Goal: Obtain resource: Download file/media

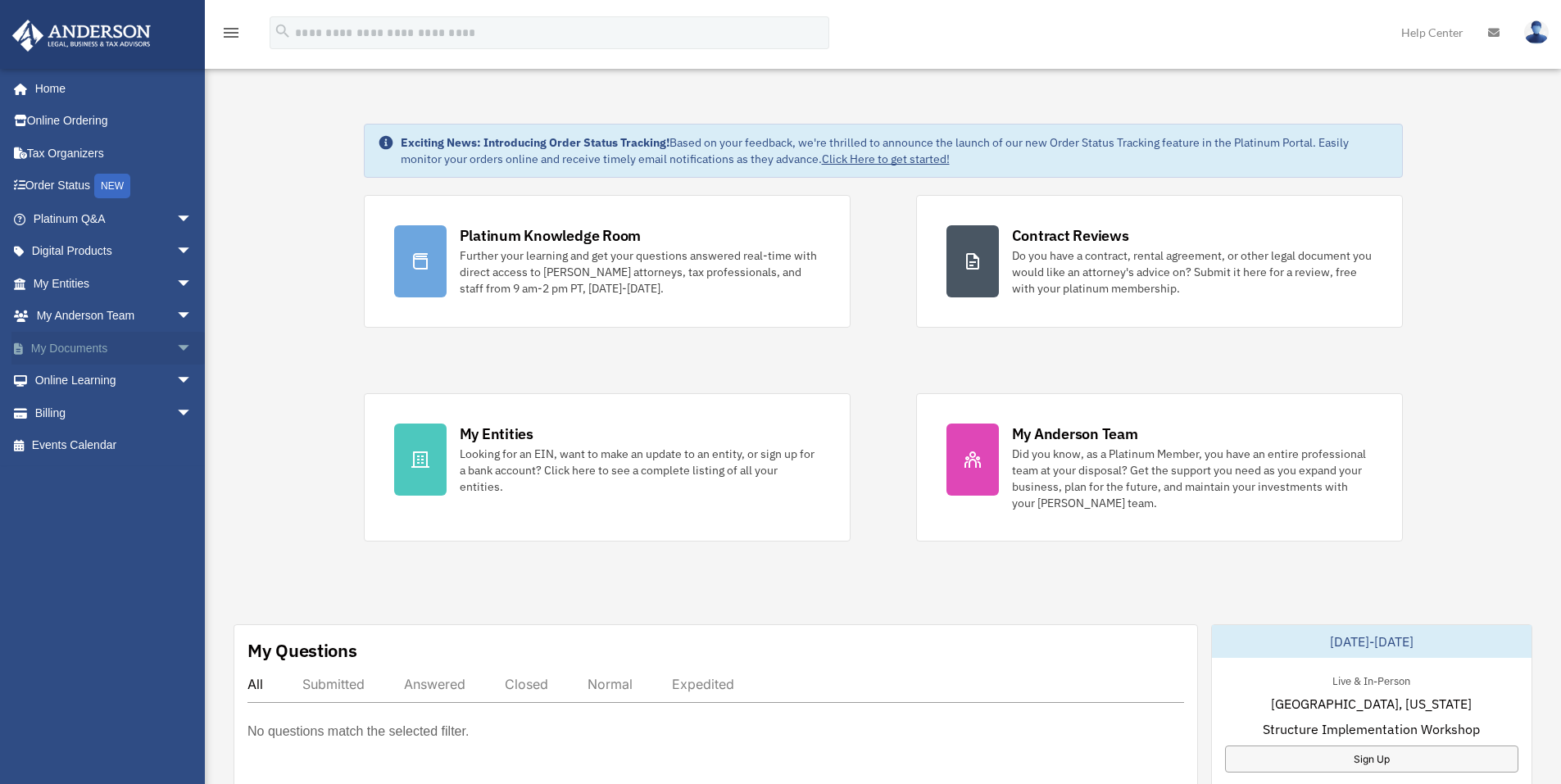
click at [176, 345] on span "arrow_drop_down" at bounding box center [192, 349] width 33 height 33
click at [66, 378] on link "Box" at bounding box center [120, 381] width 194 height 33
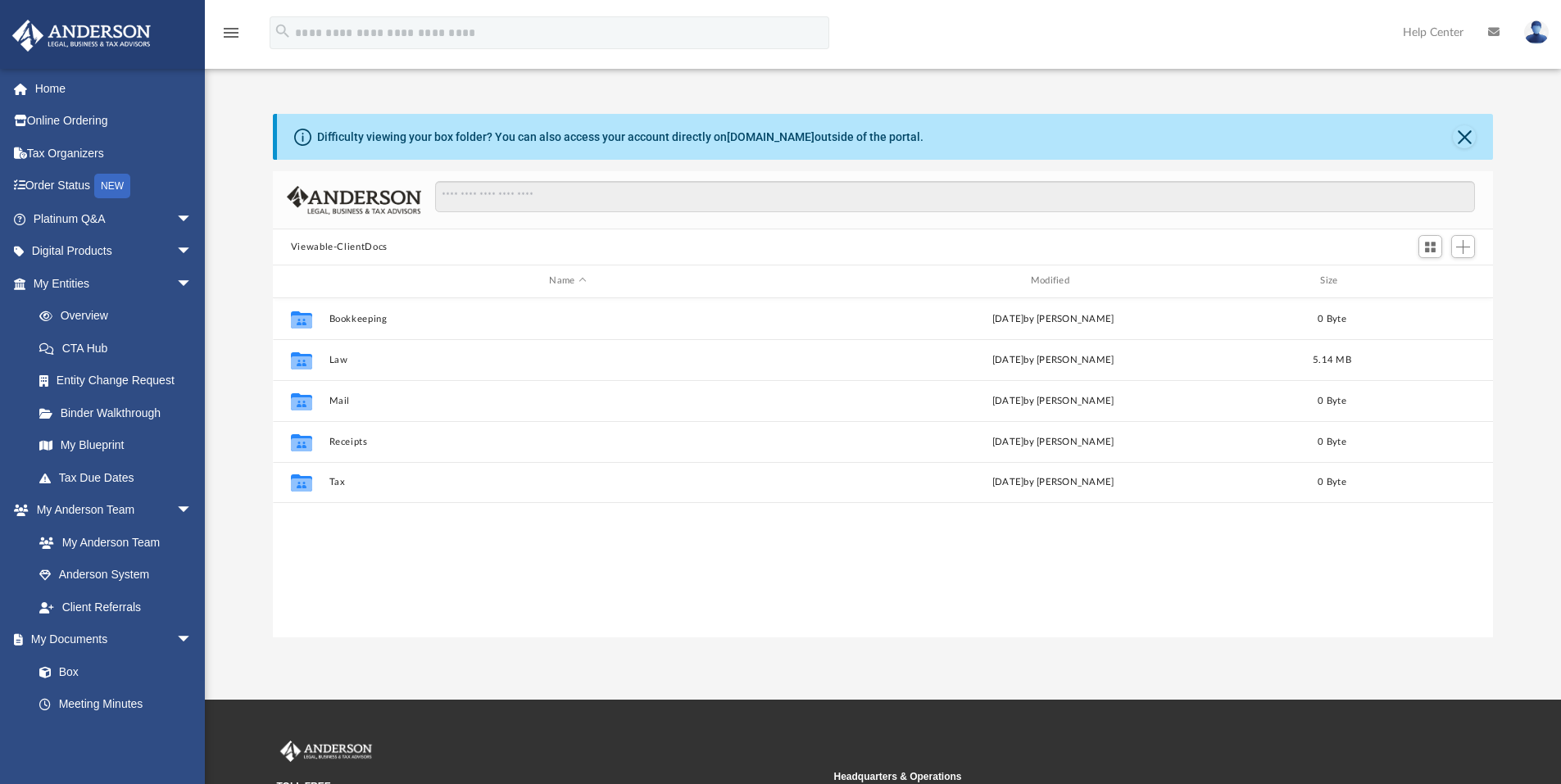
scroll to position [360, 1208]
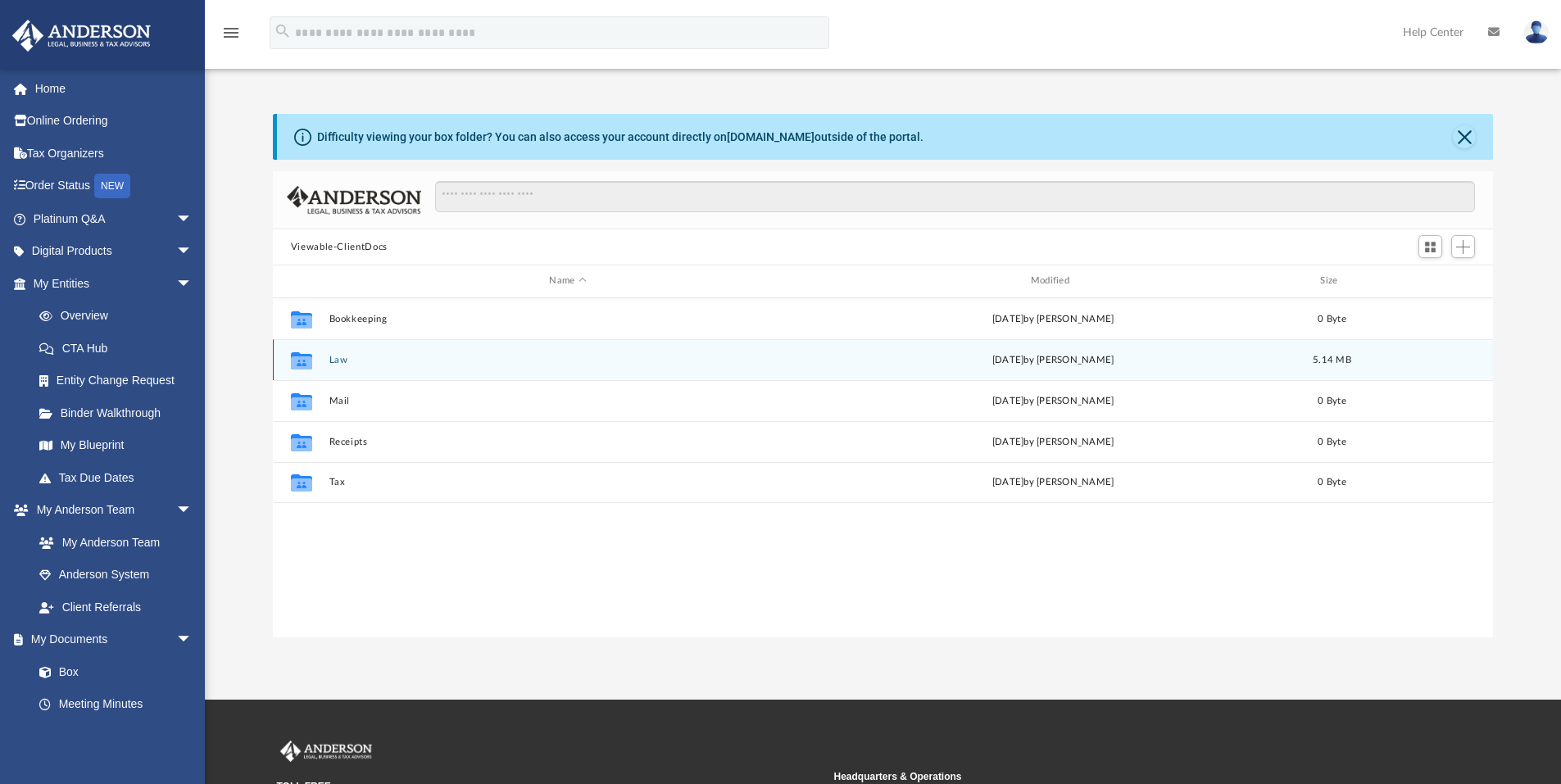
click at [337, 359] on button "Law" at bounding box center [567, 360] width 477 height 11
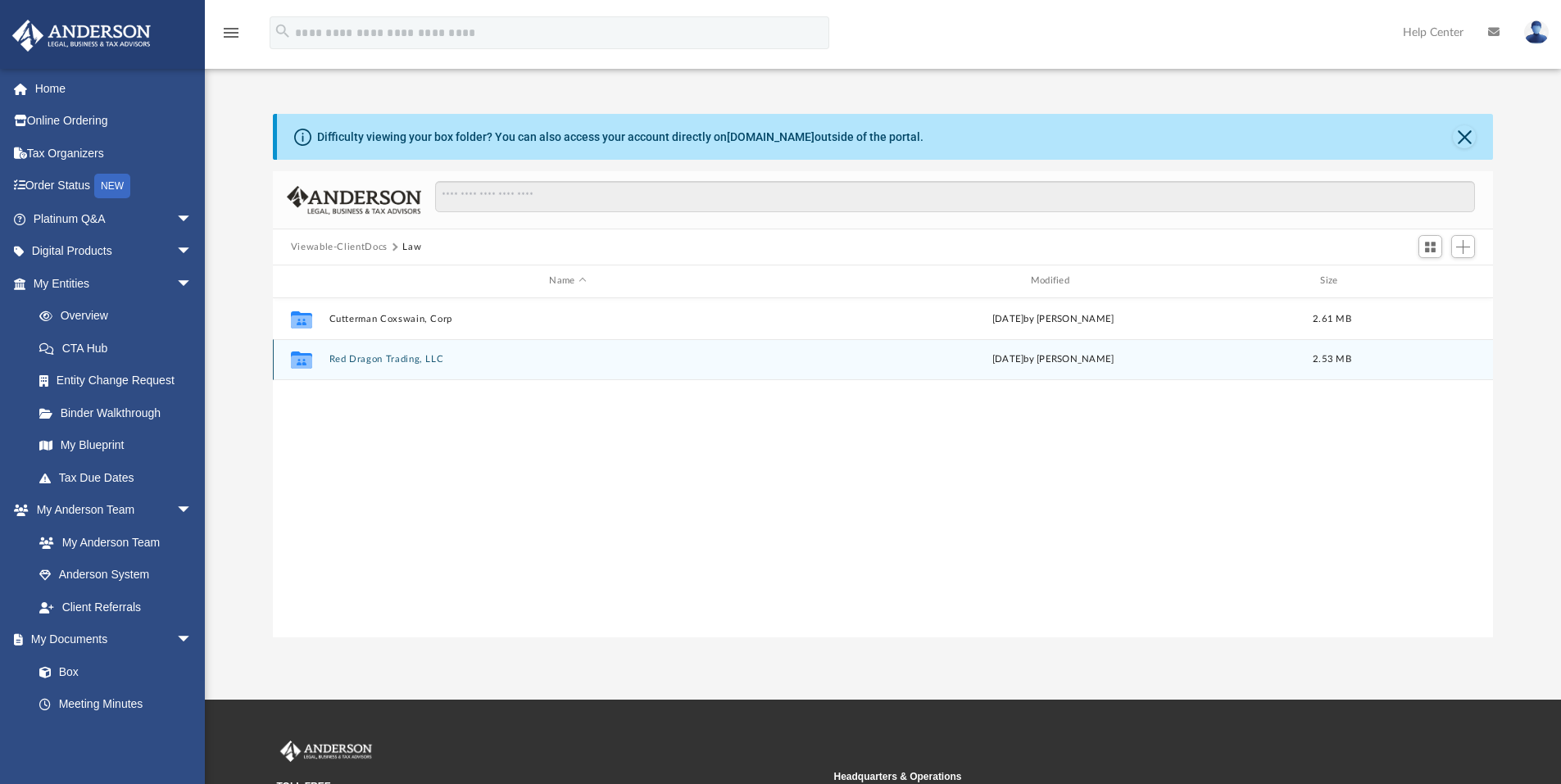
click at [392, 356] on button "Red Dragon Trading, LLC" at bounding box center [567, 359] width 477 height 11
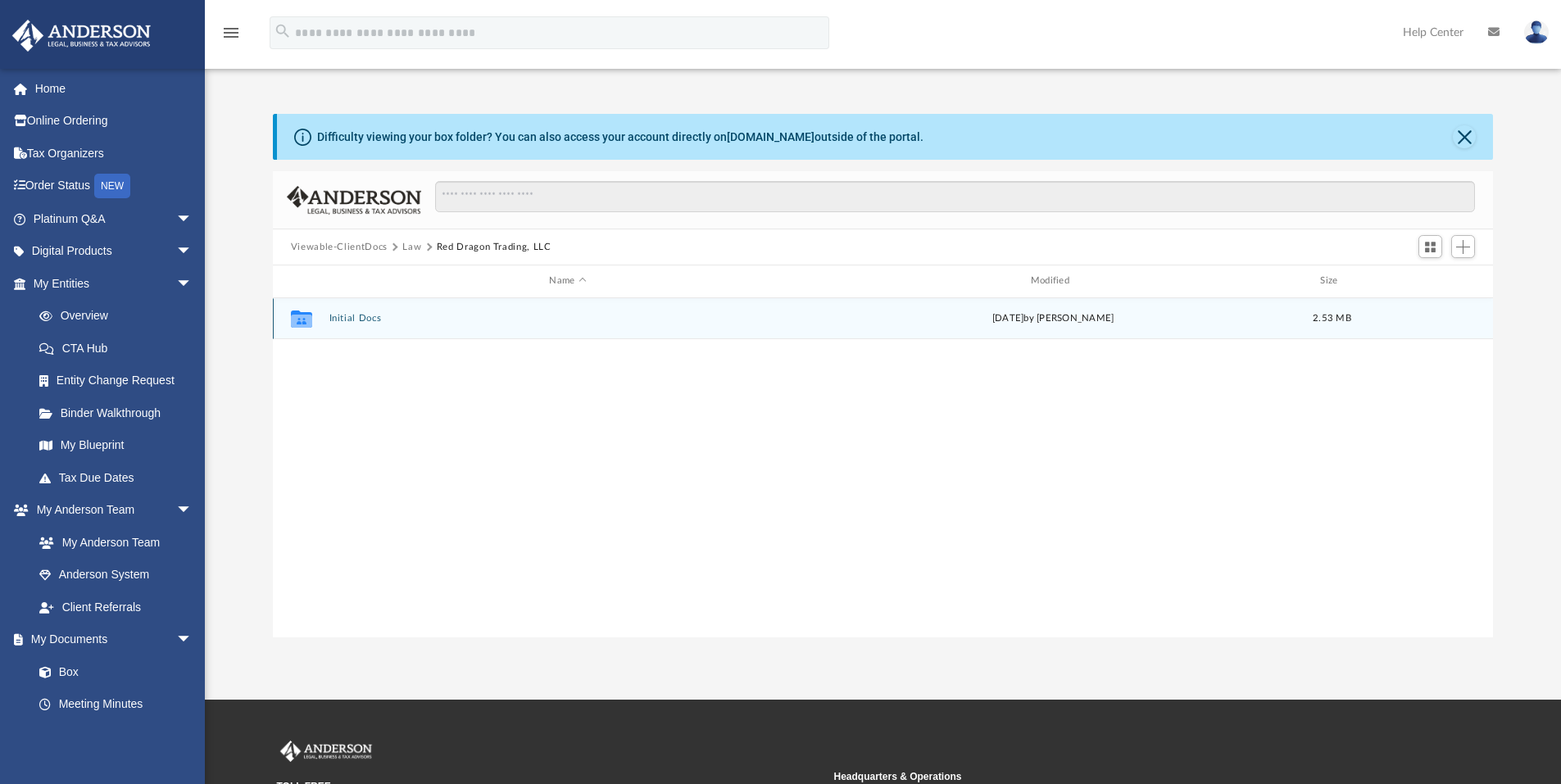
click at [352, 321] on button "Initial Docs" at bounding box center [567, 318] width 477 height 11
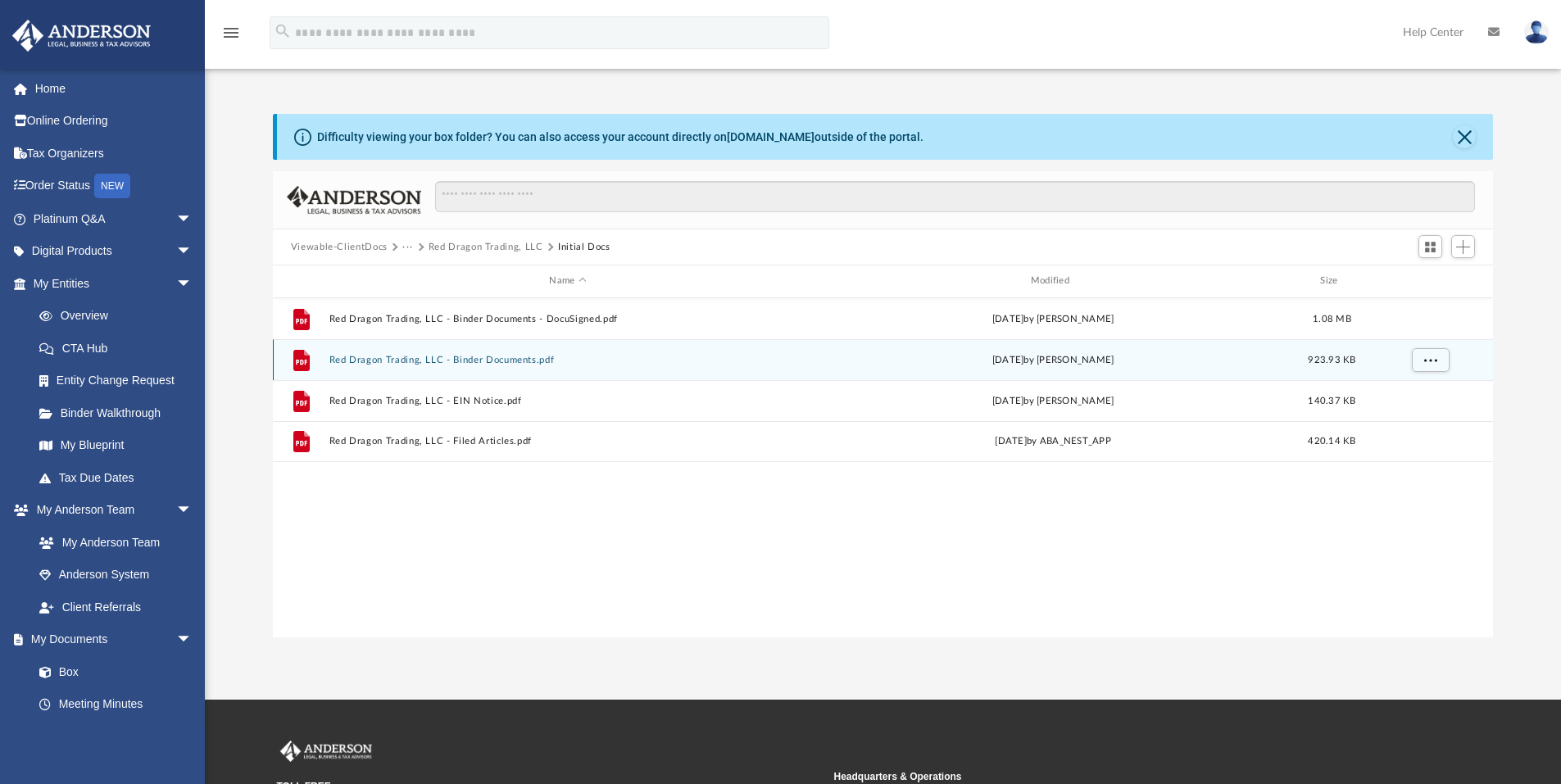
click at [517, 359] on button "Red Dragon Trading, LLC - Binder Documents.pdf" at bounding box center [567, 360] width 477 height 11
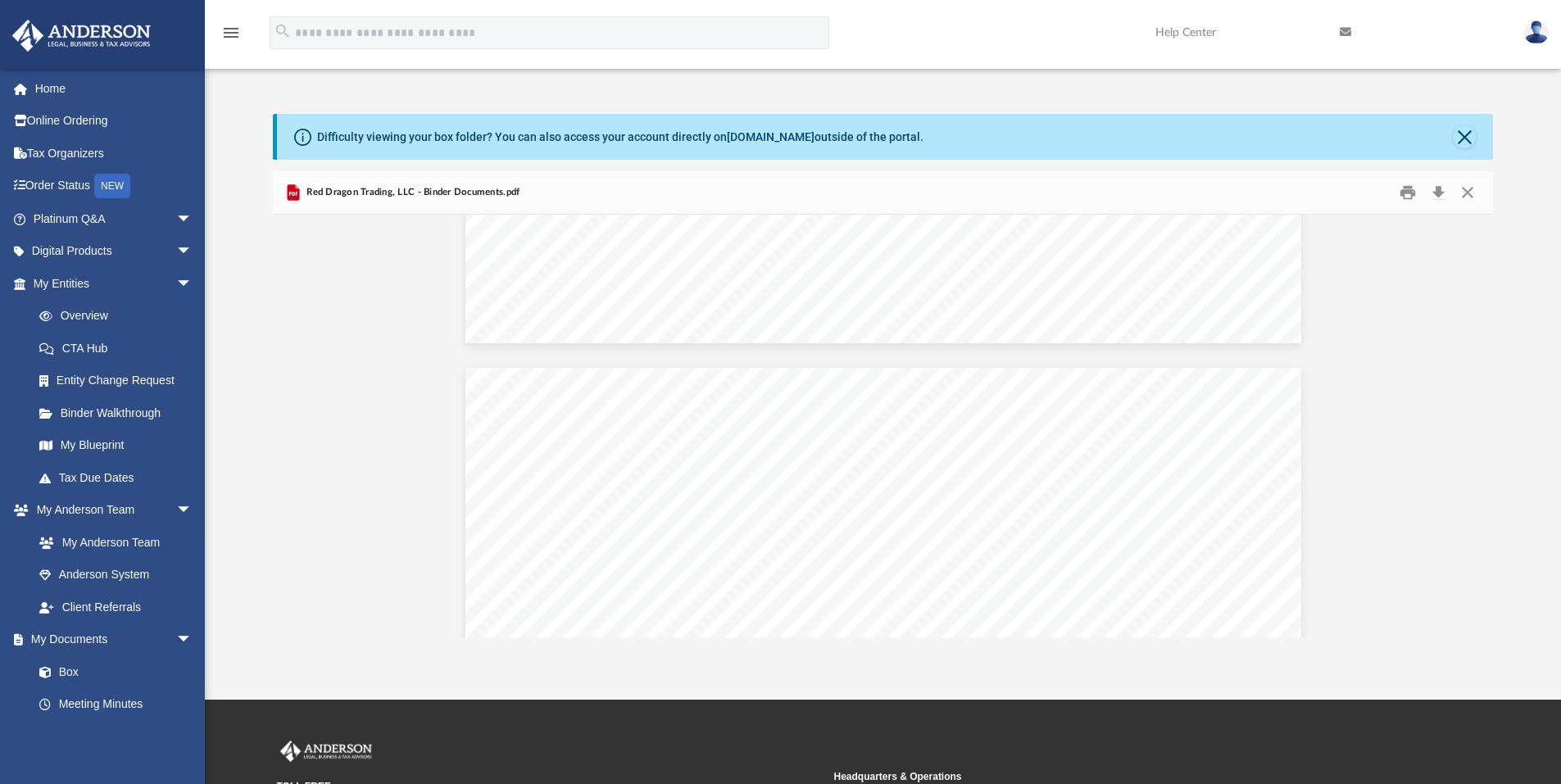
scroll to position [83886, 0]
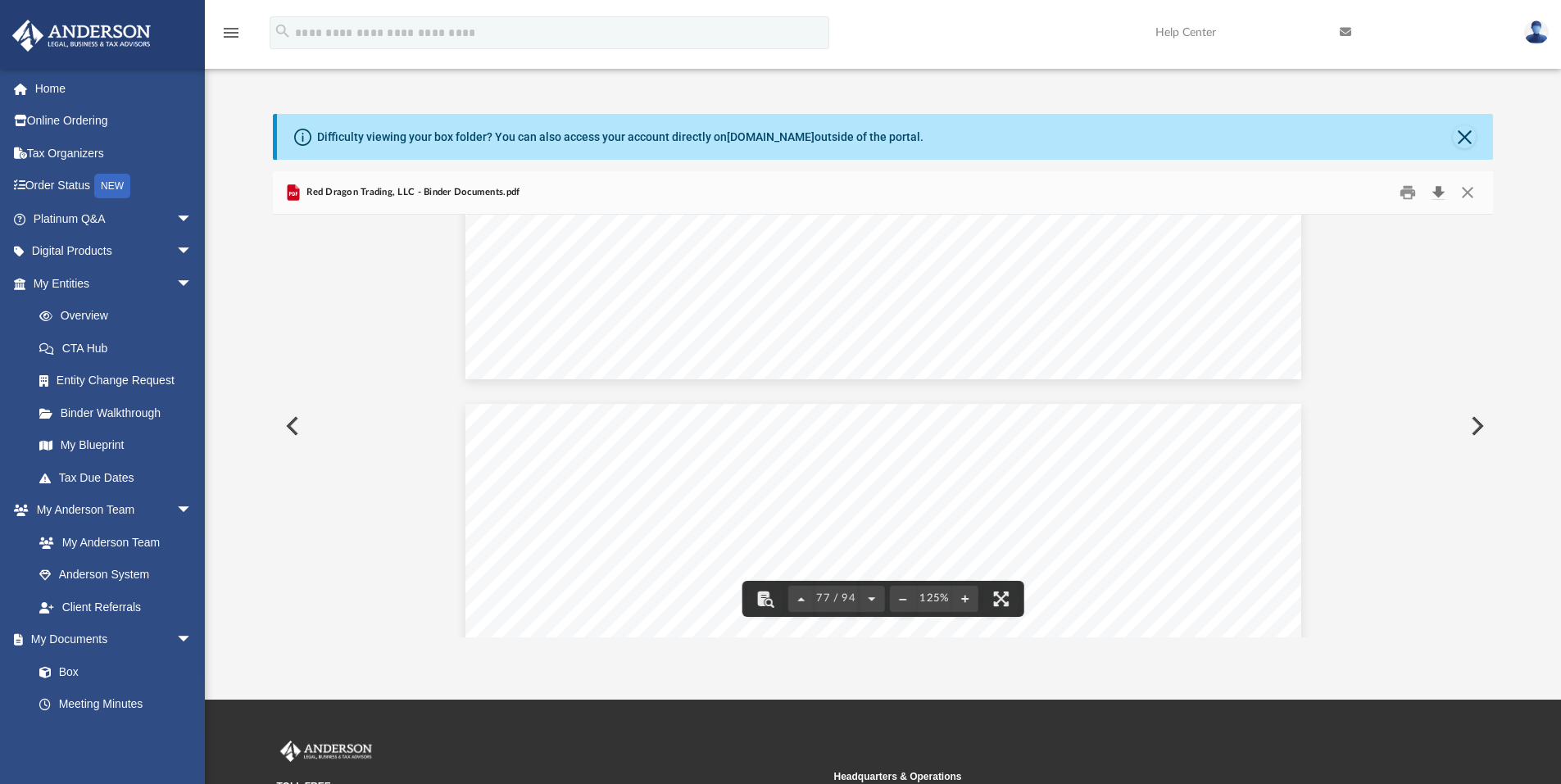
click at [1442, 183] on button "Download" at bounding box center [1438, 193] width 29 height 26
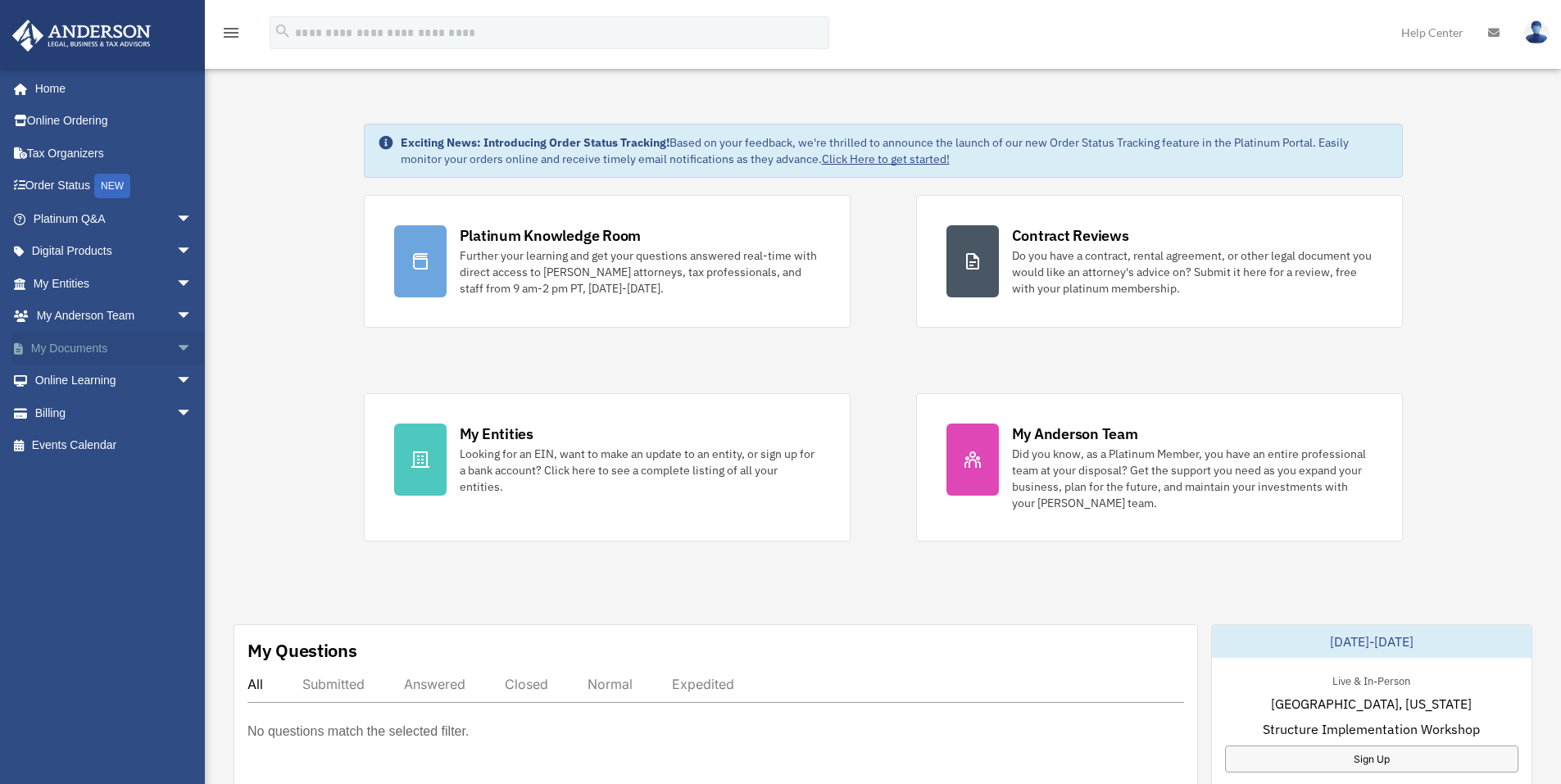
click at [177, 344] on span "arrow_drop_down" at bounding box center [192, 349] width 33 height 33
click at [71, 374] on link "Box" at bounding box center [120, 381] width 194 height 33
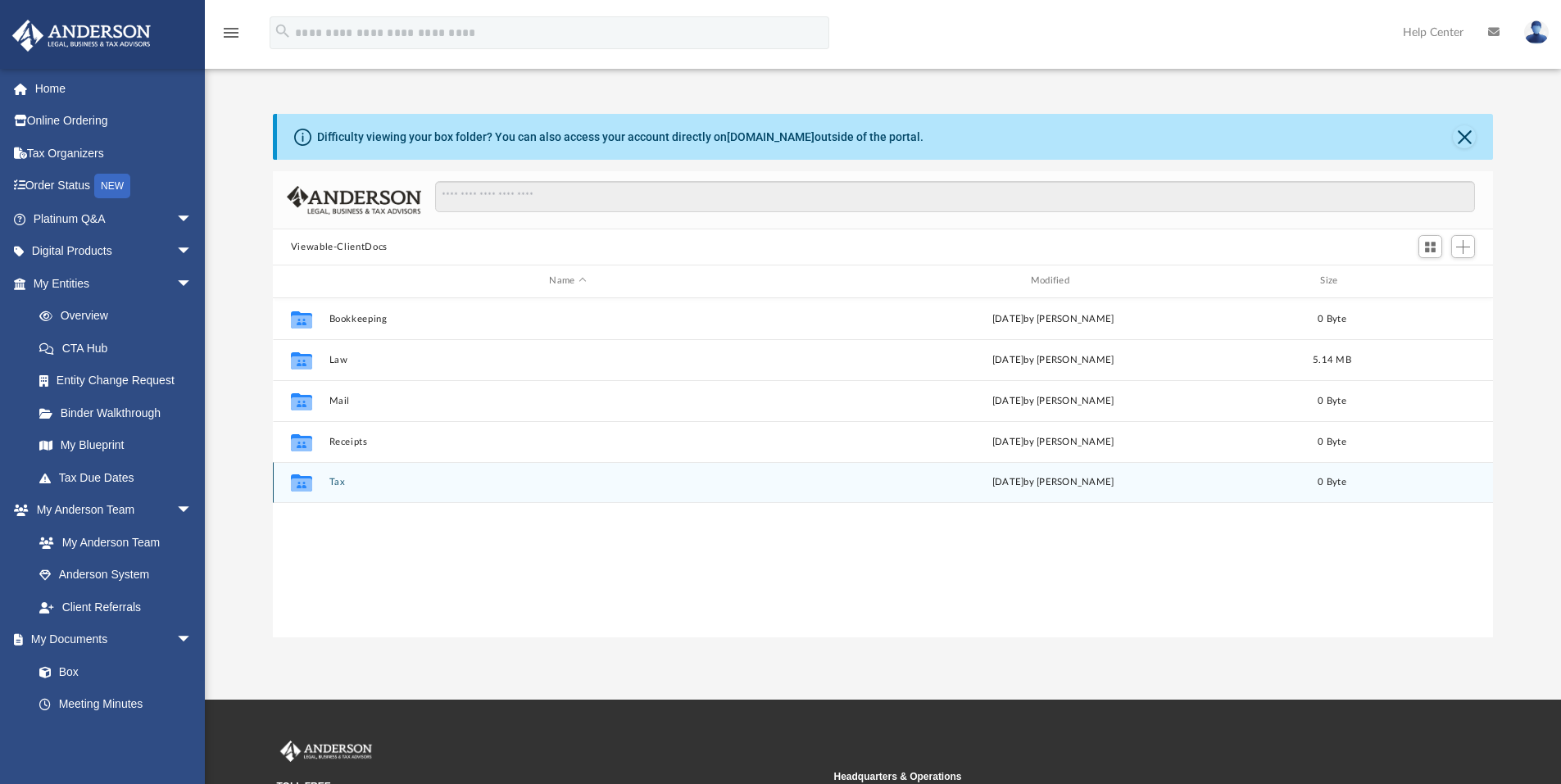
scroll to position [360, 1208]
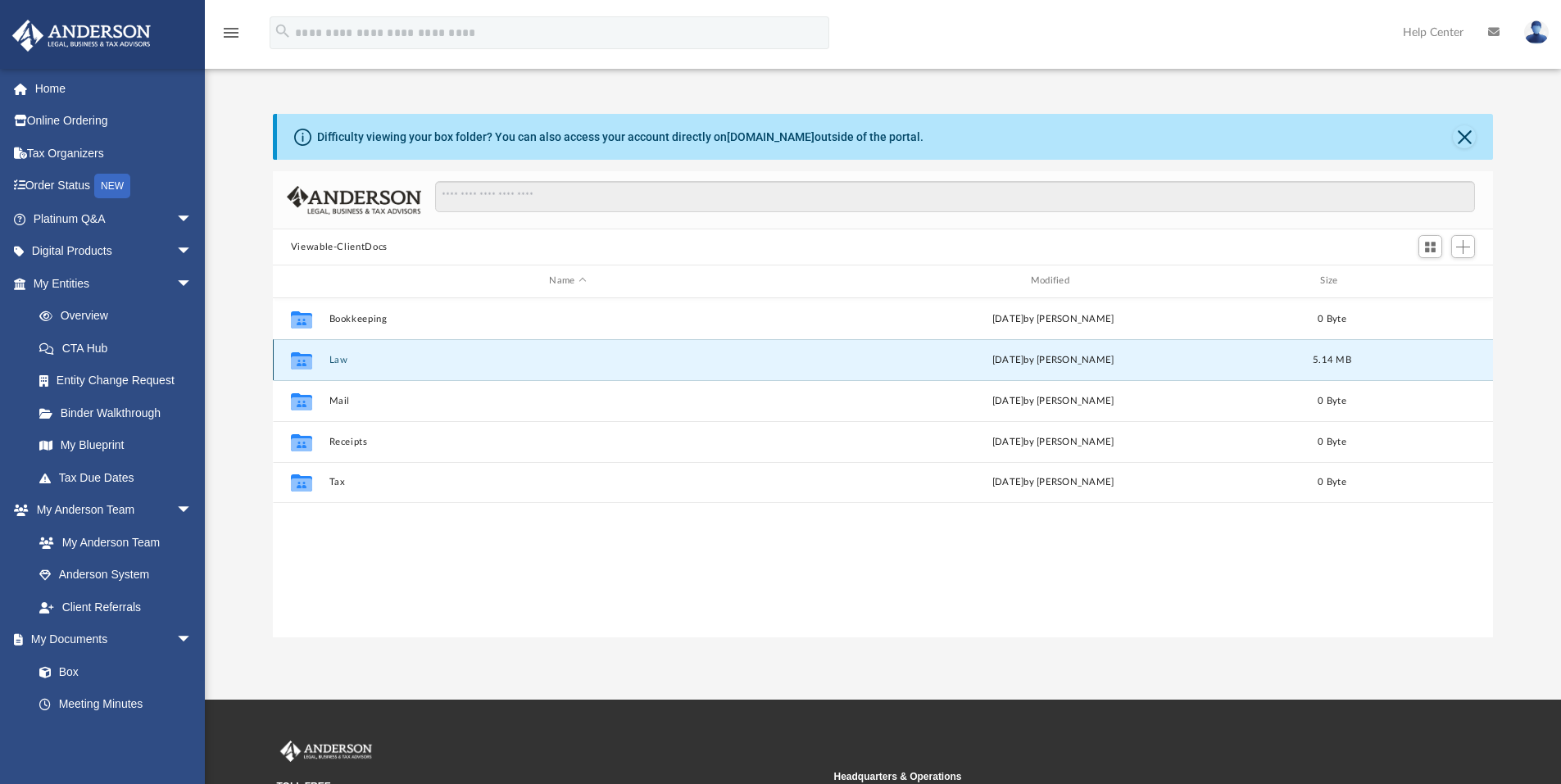
click at [341, 361] on button "Law" at bounding box center [567, 360] width 477 height 11
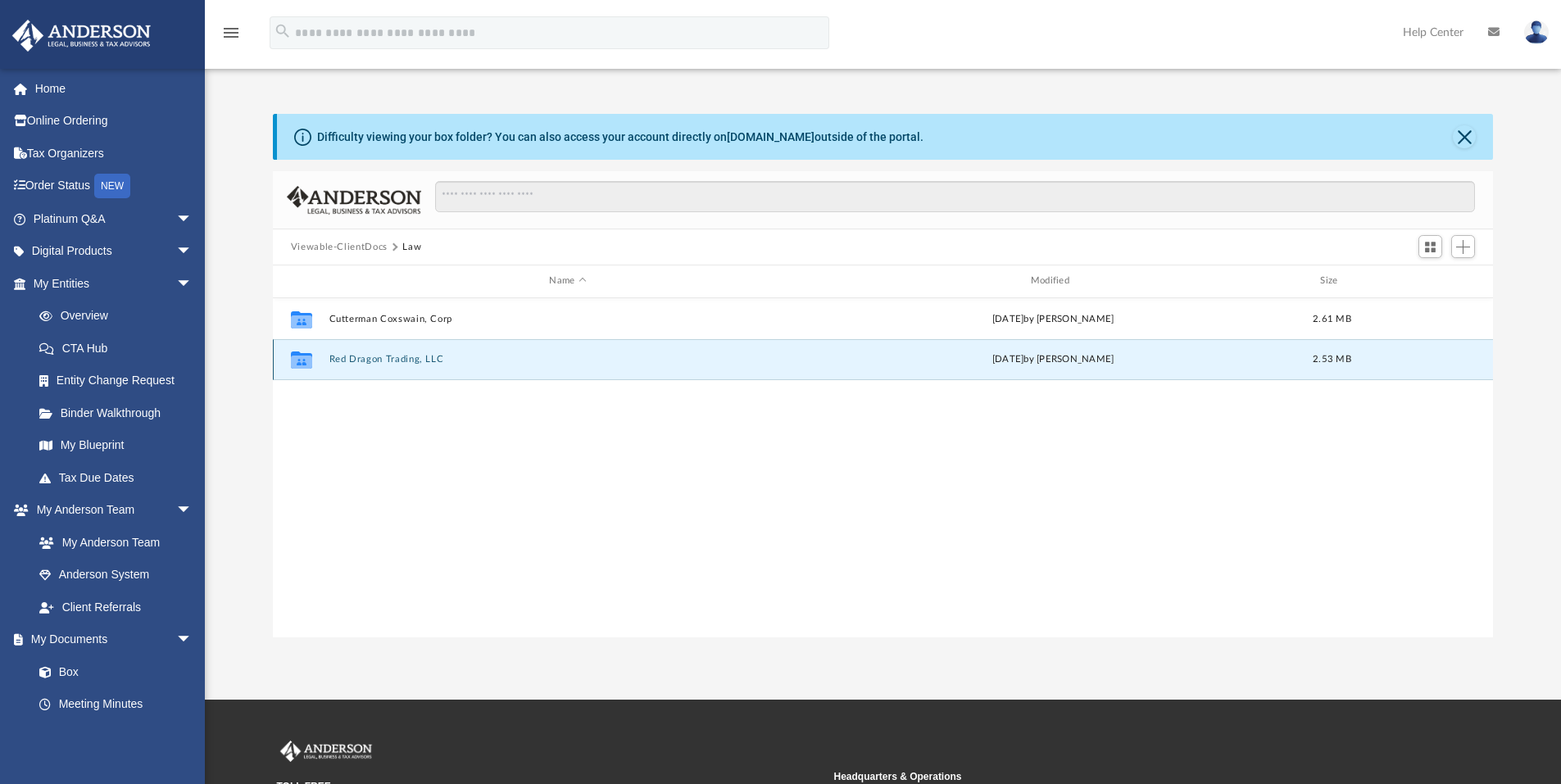
click at [374, 357] on button "Red Dragon Trading, LLC" at bounding box center [567, 359] width 477 height 11
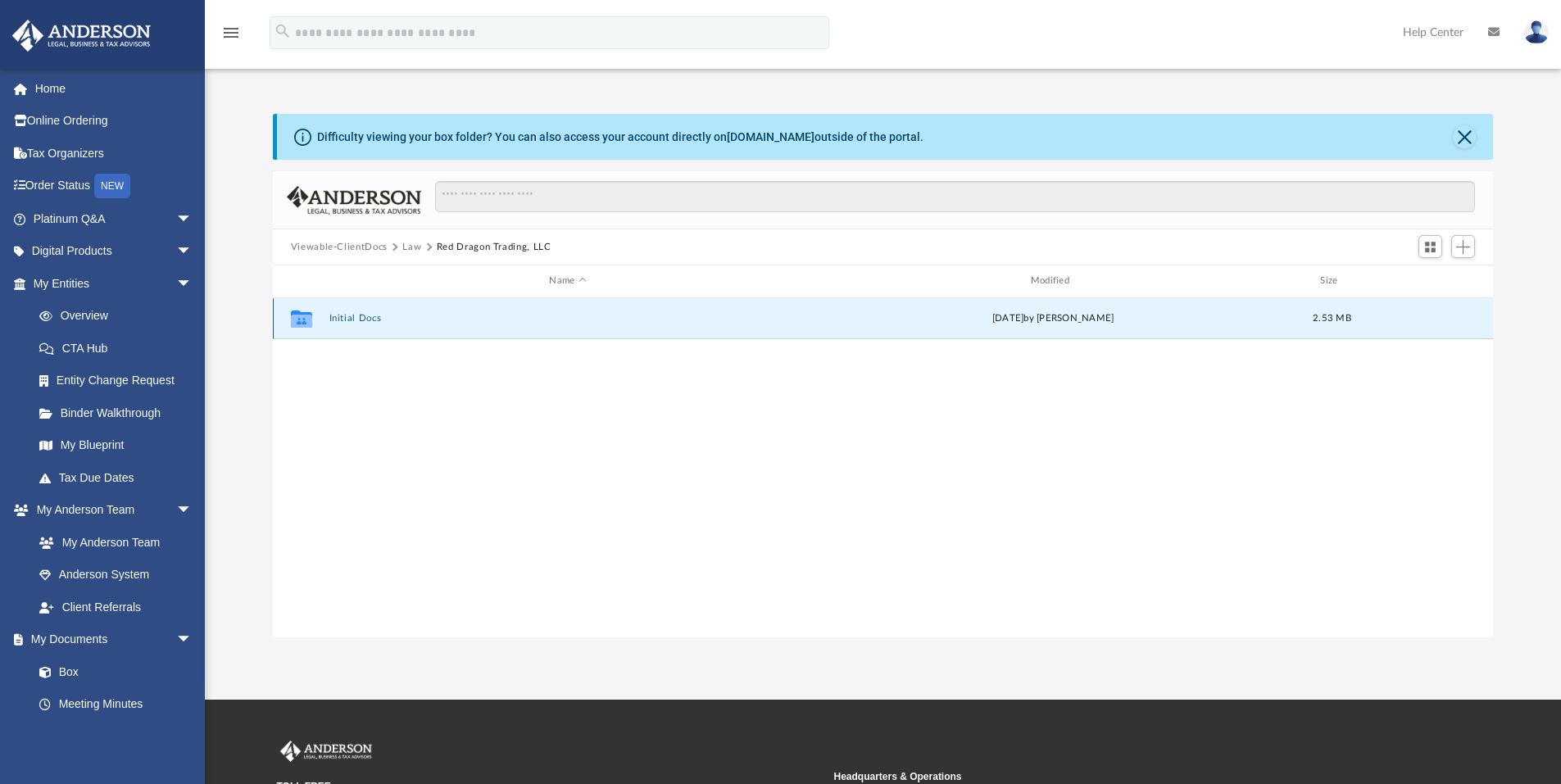
click at [332, 315] on button "Initial Docs" at bounding box center [567, 318] width 477 height 11
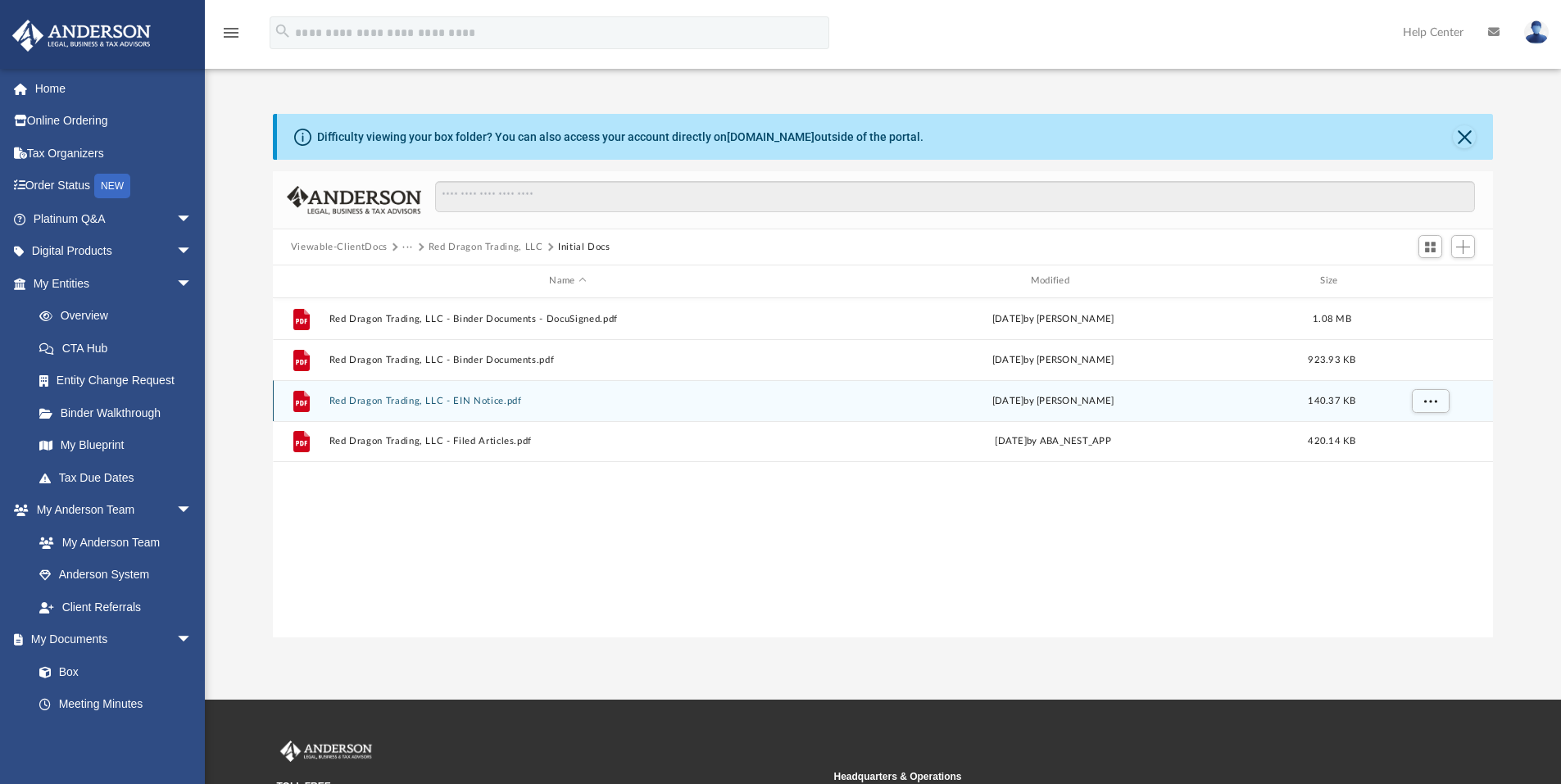
click at [338, 398] on button "Red Dragon Trading, LLC - EIN Notice.pdf" at bounding box center [567, 401] width 477 height 11
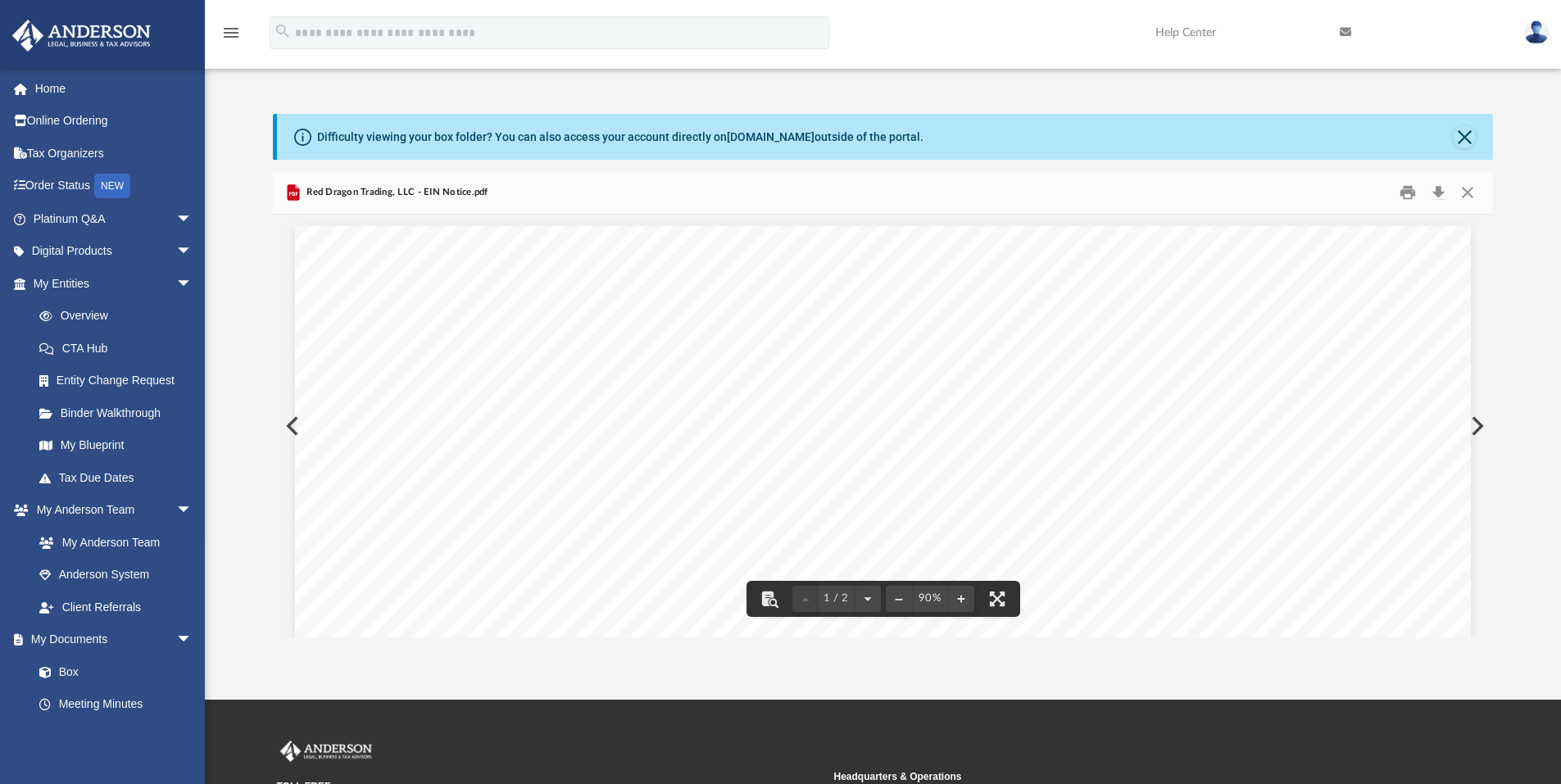
scroll to position [0, 0]
click at [1438, 188] on button "Download" at bounding box center [1438, 193] width 29 height 26
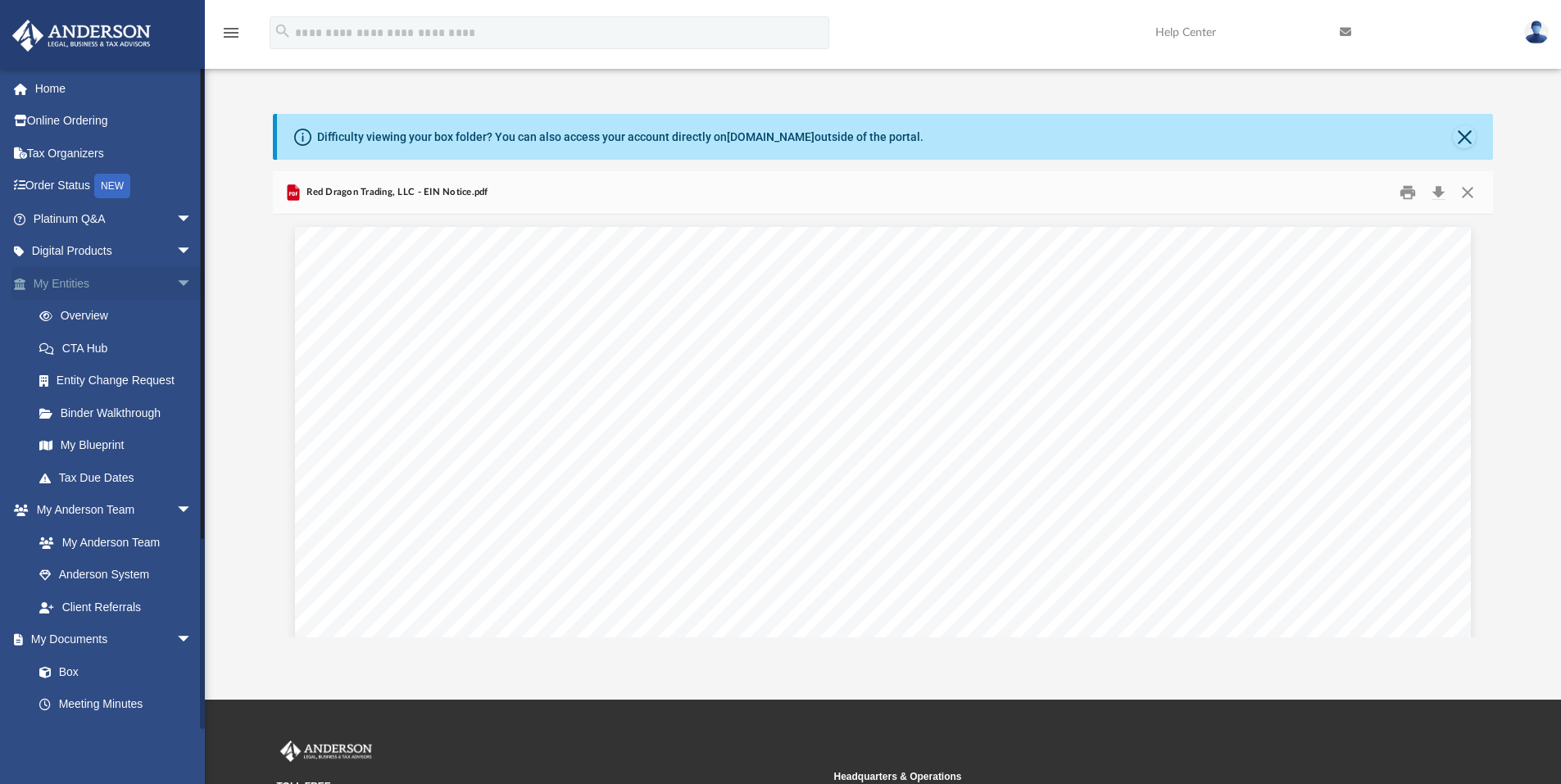
click at [176, 281] on span "arrow_drop_down" at bounding box center [192, 284] width 33 height 33
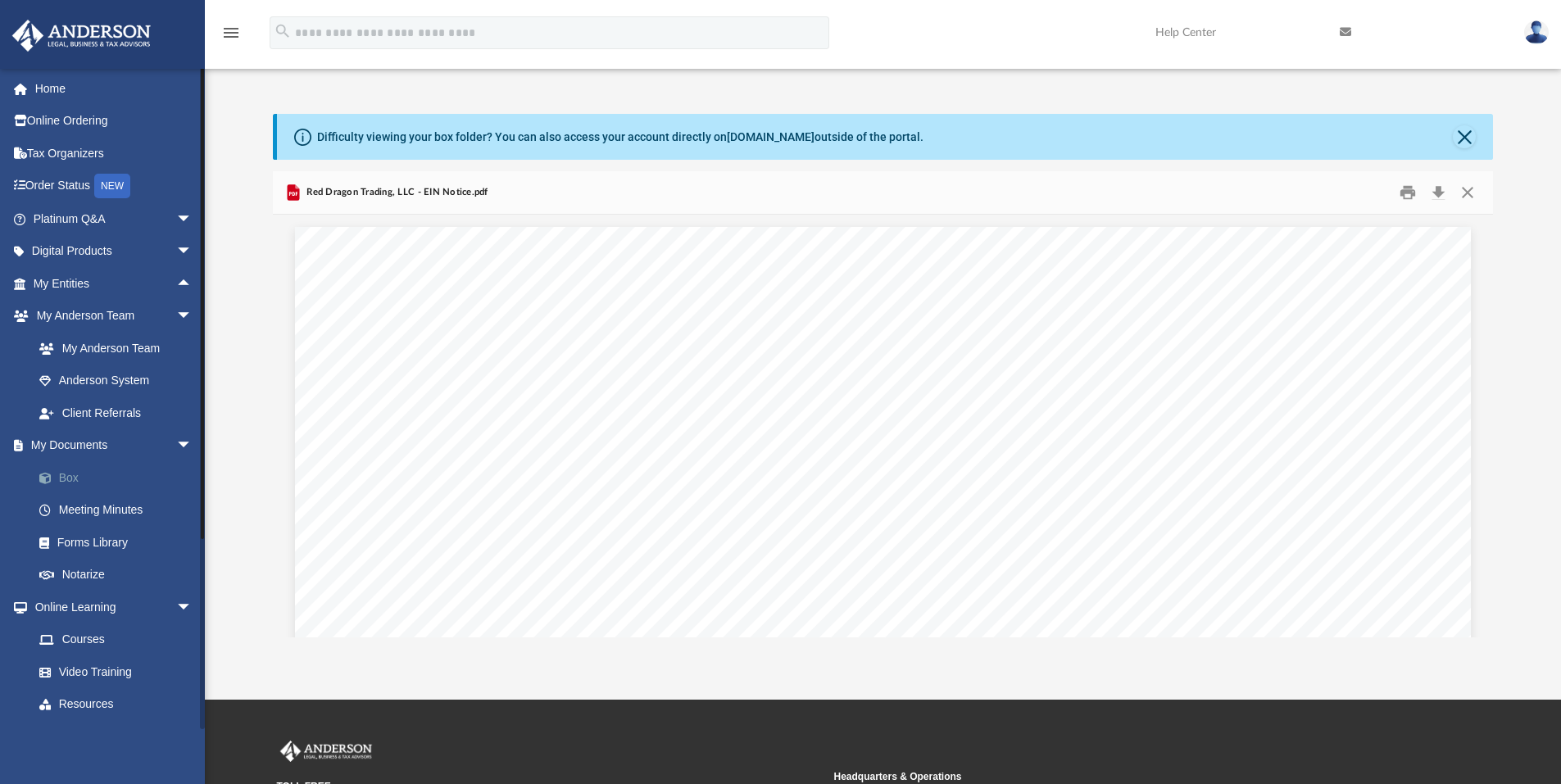
click at [65, 479] on link "Box" at bounding box center [120, 477] width 194 height 33
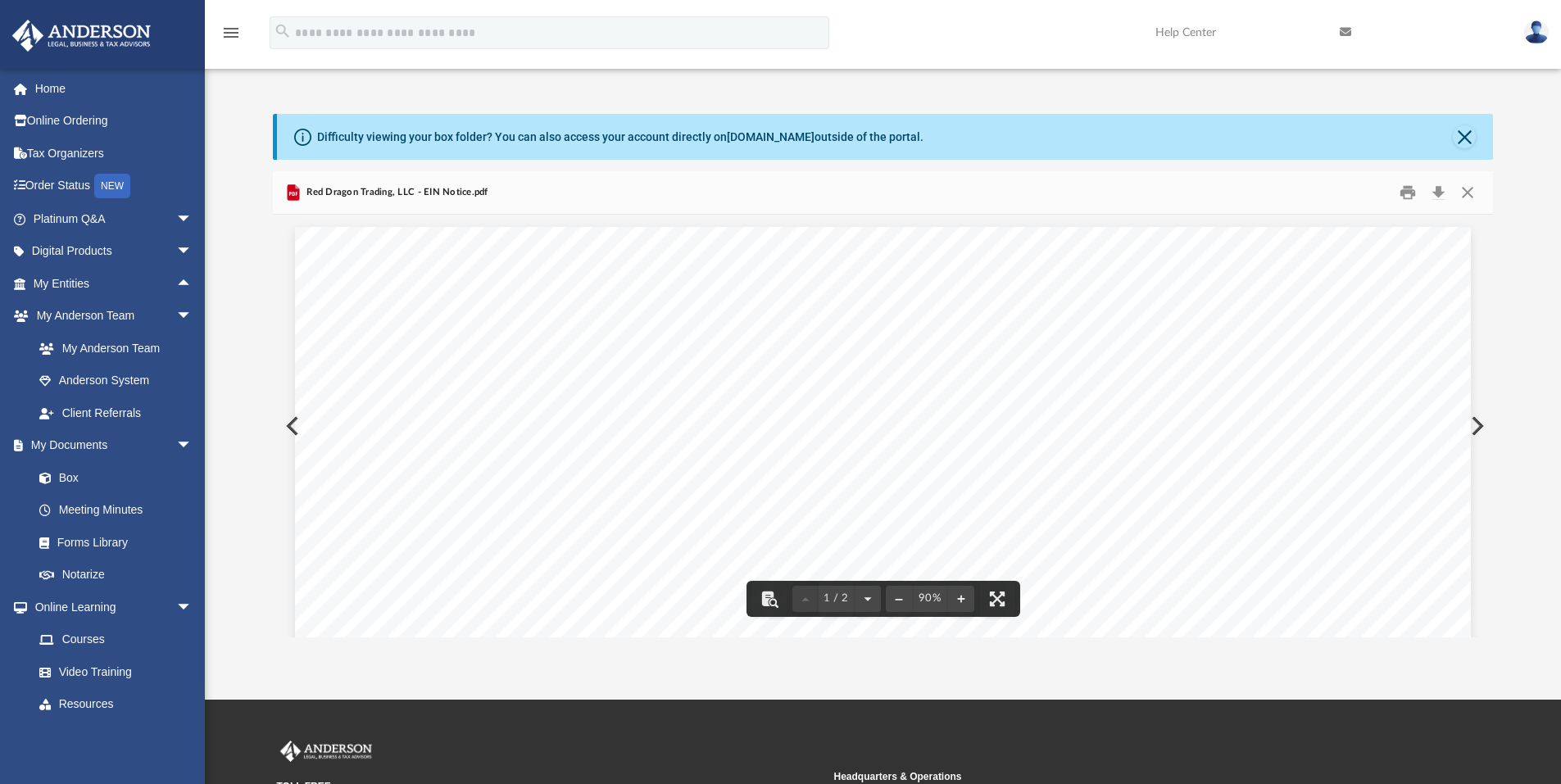
click at [285, 426] on button "Preview" at bounding box center [291, 426] width 36 height 46
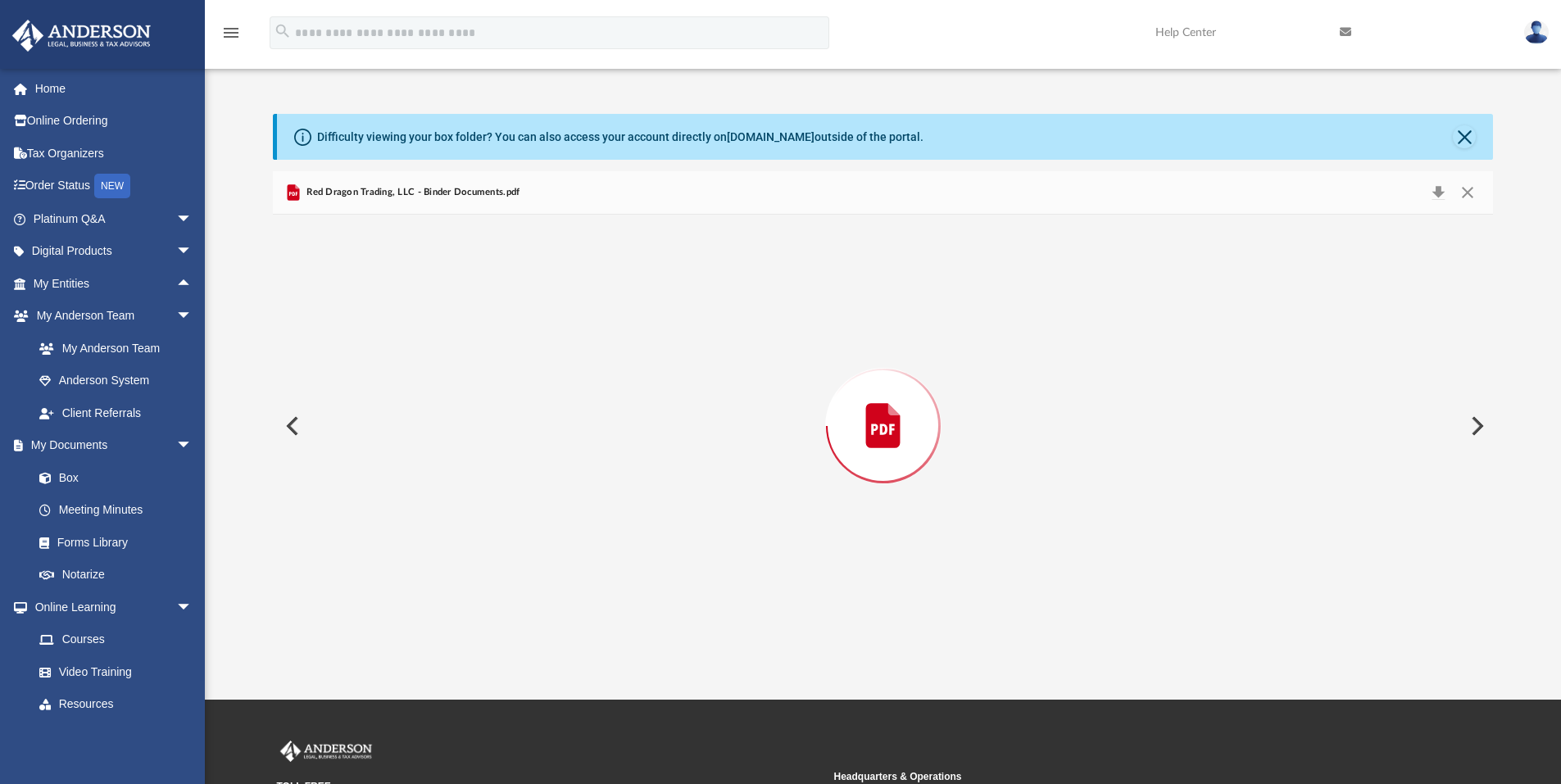
scroll to position [82957, 0]
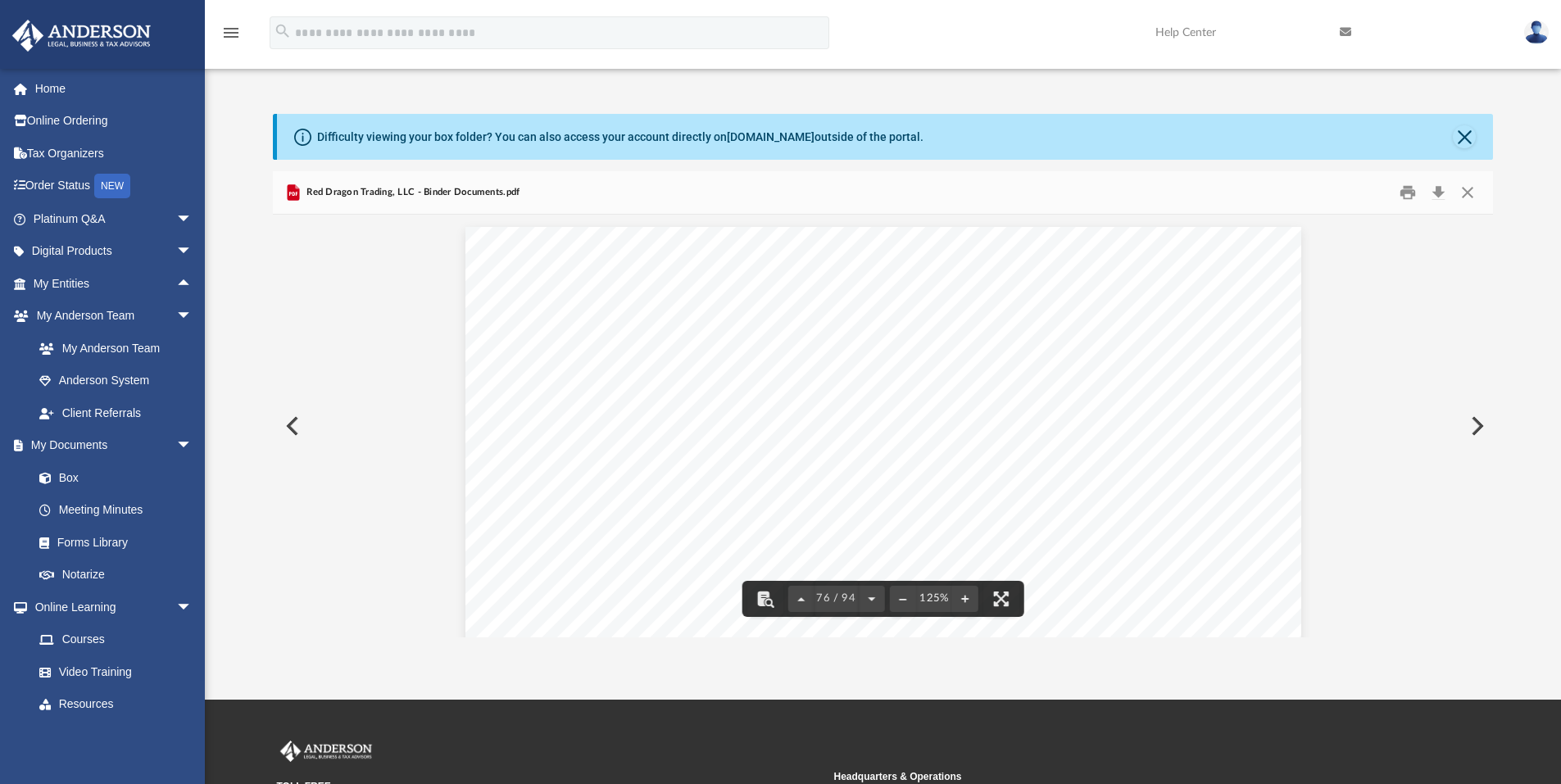
click at [1481, 421] on button "Preview" at bounding box center [1476, 426] width 36 height 46
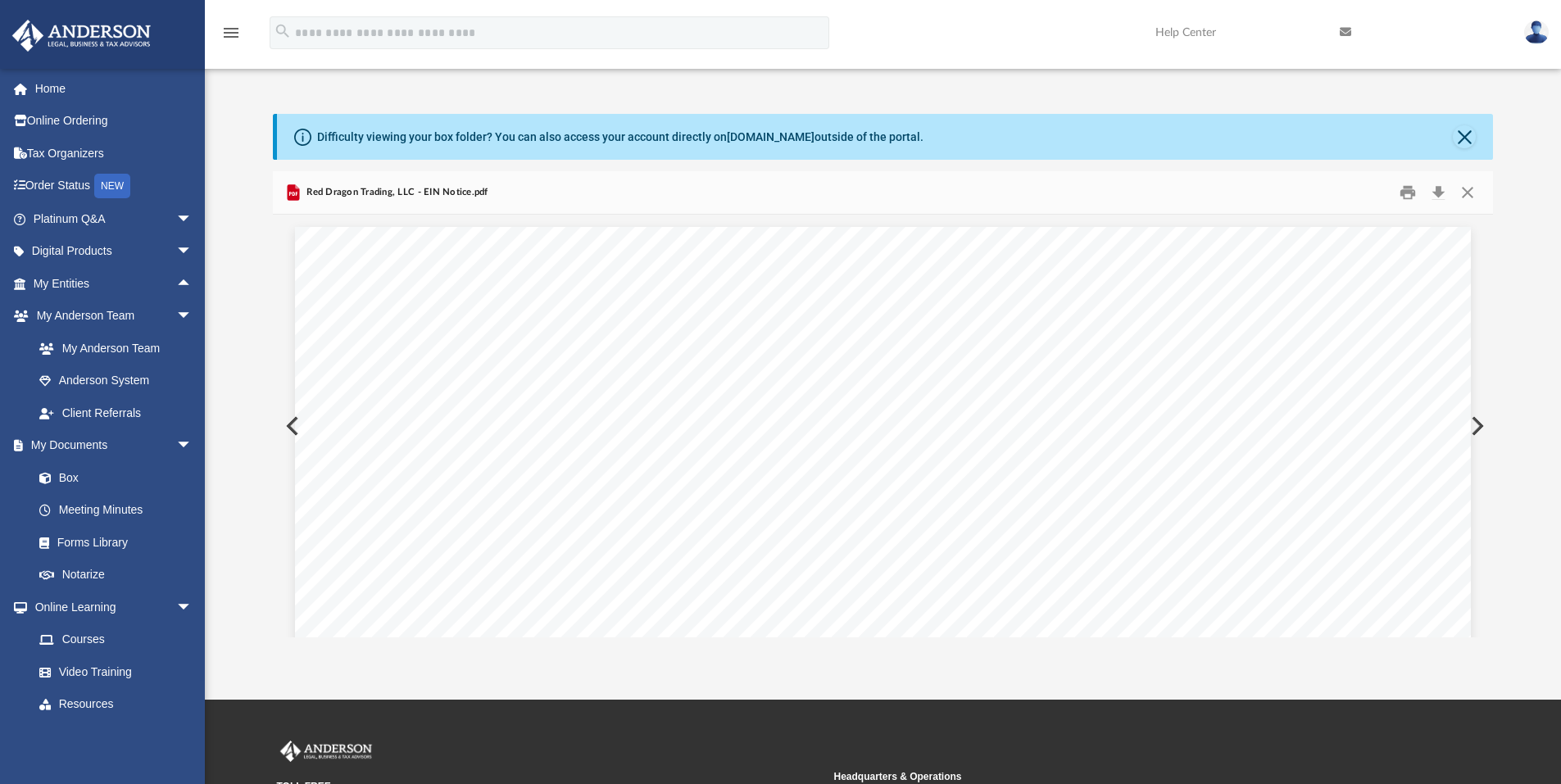
click at [1477, 423] on button "Preview" at bounding box center [1476, 426] width 36 height 46
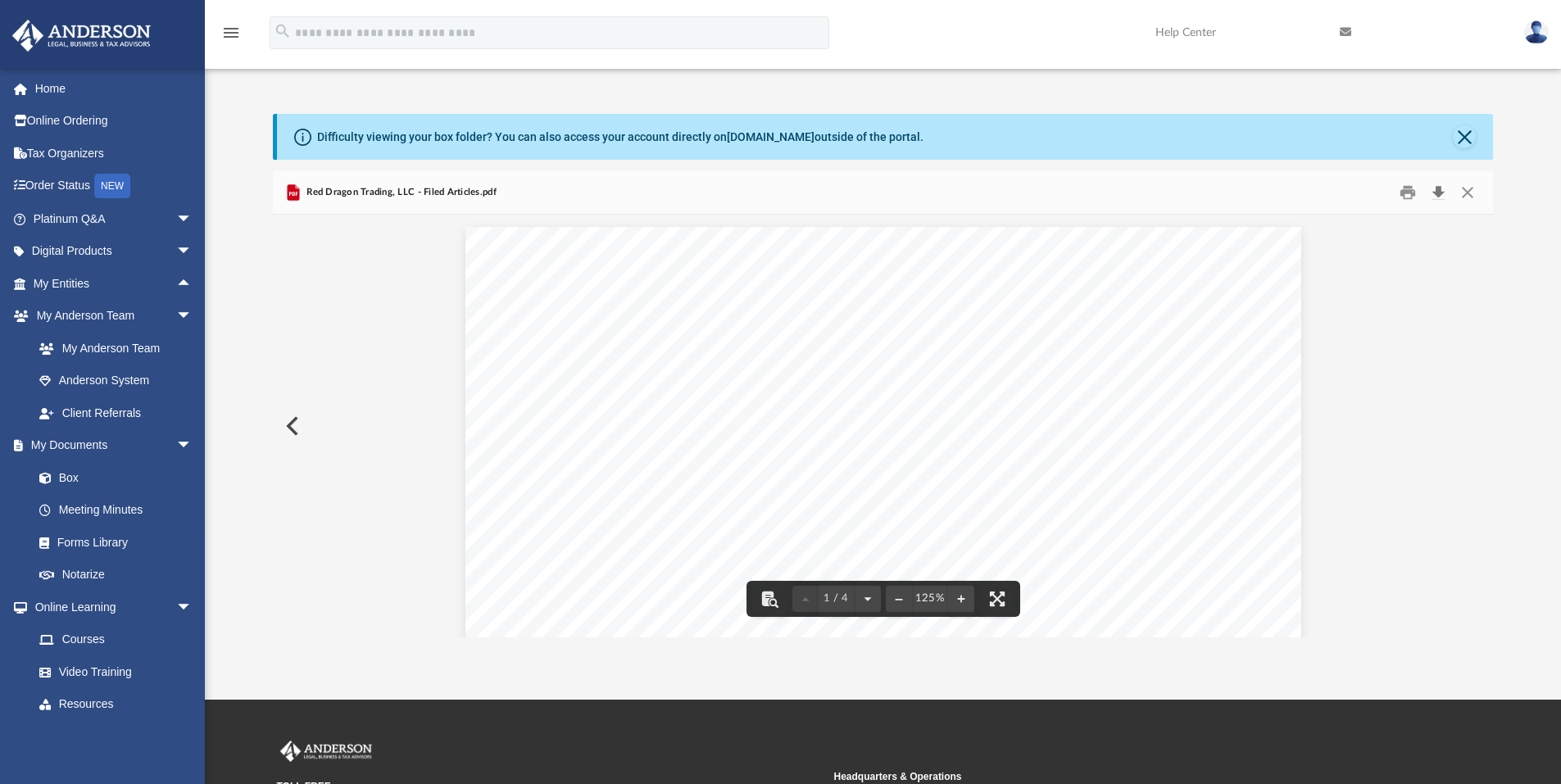
click at [1441, 191] on button "Download" at bounding box center [1438, 193] width 29 height 26
click at [1017, 63] on div "menu search Site Menu add pawinchell@yahoo.com My Profile Reset Password Logout…" at bounding box center [780, 40] width 1536 height 55
click at [65, 479] on link "Box" at bounding box center [120, 477] width 194 height 33
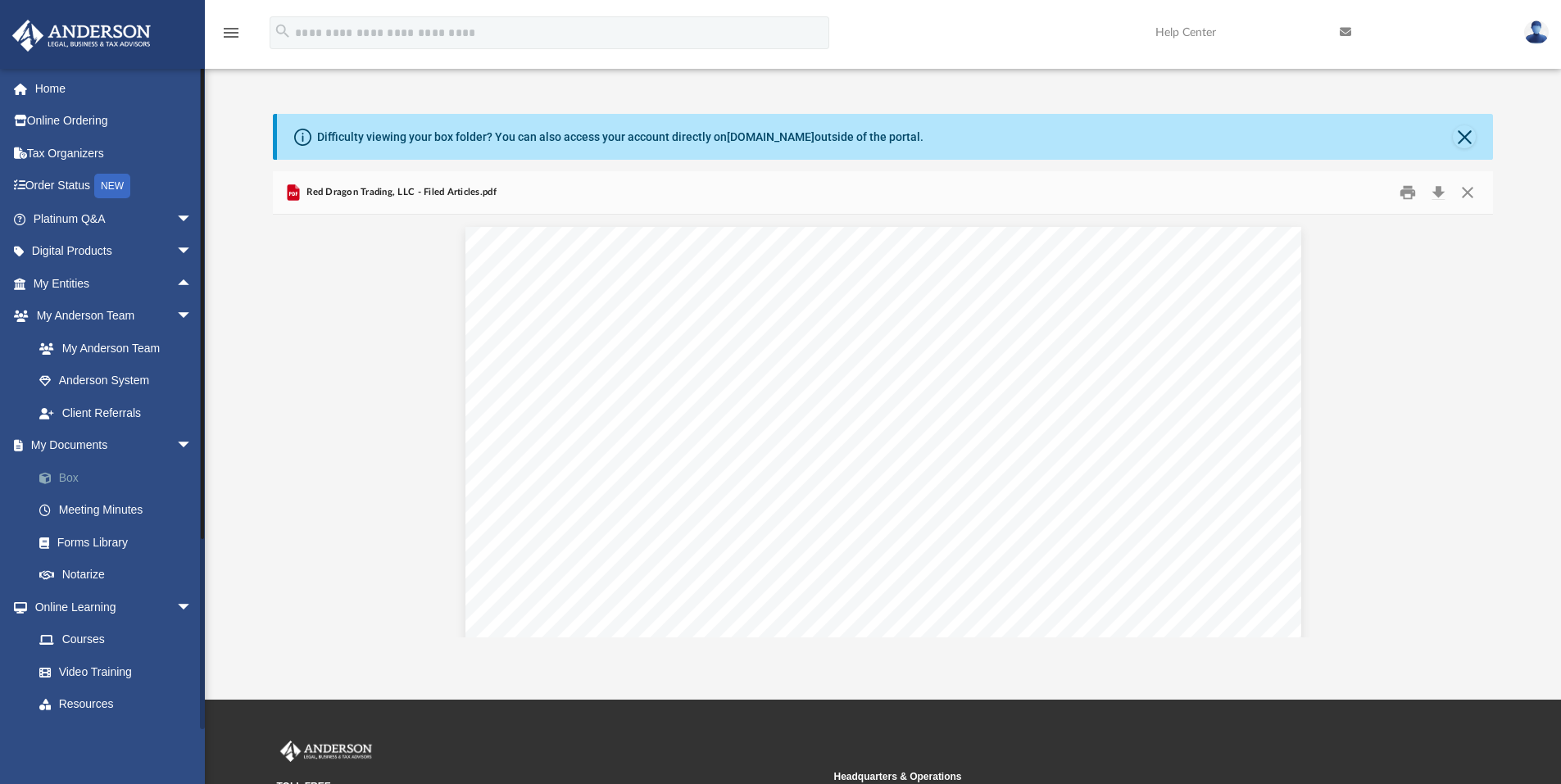
click at [70, 477] on link "Box" at bounding box center [120, 477] width 194 height 33
click at [98, 542] on link "Forms Library" at bounding box center [120, 542] width 194 height 33
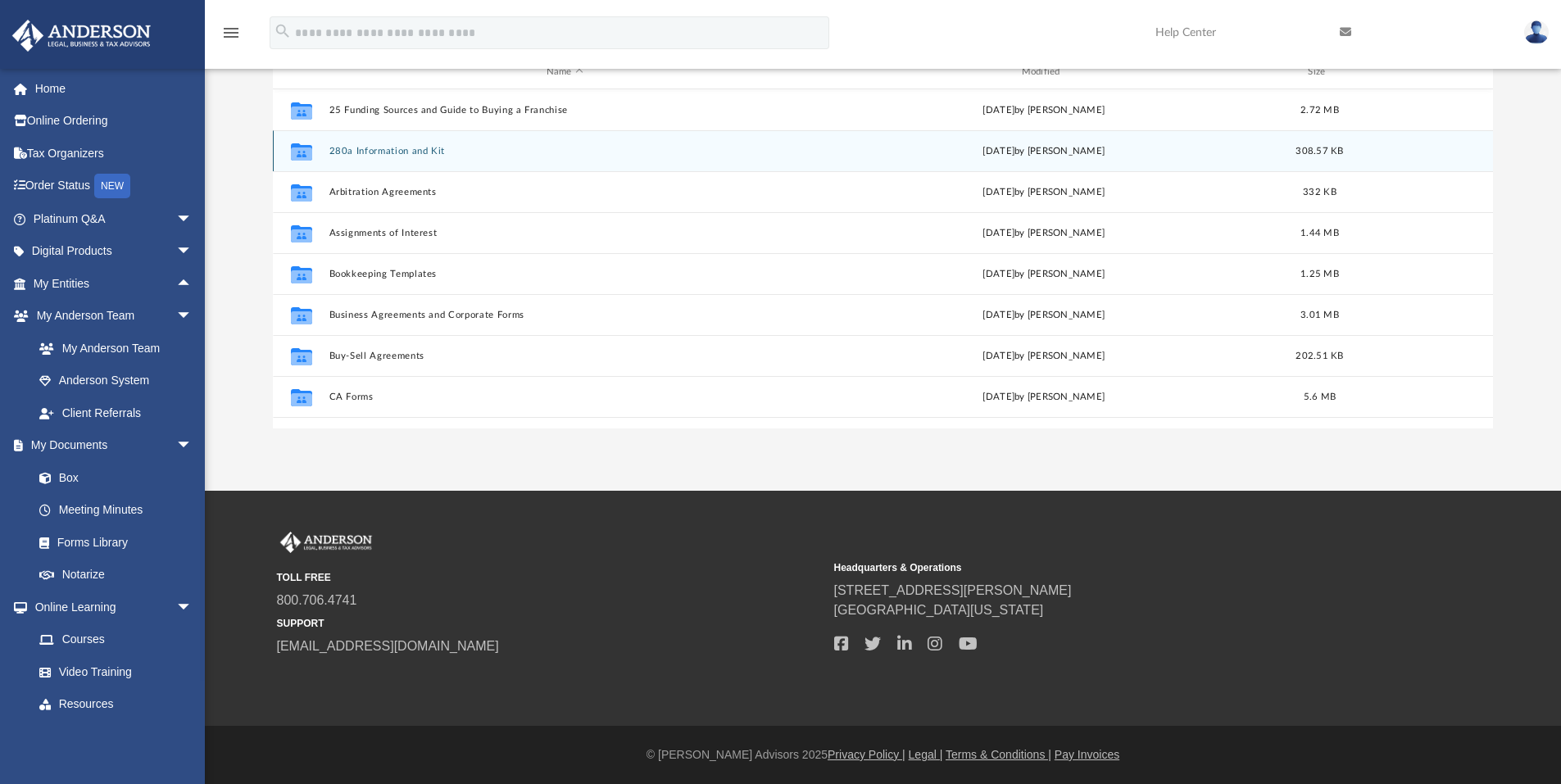
click at [415, 152] on button "280a Information and Kit" at bounding box center [565, 152] width 472 height 11
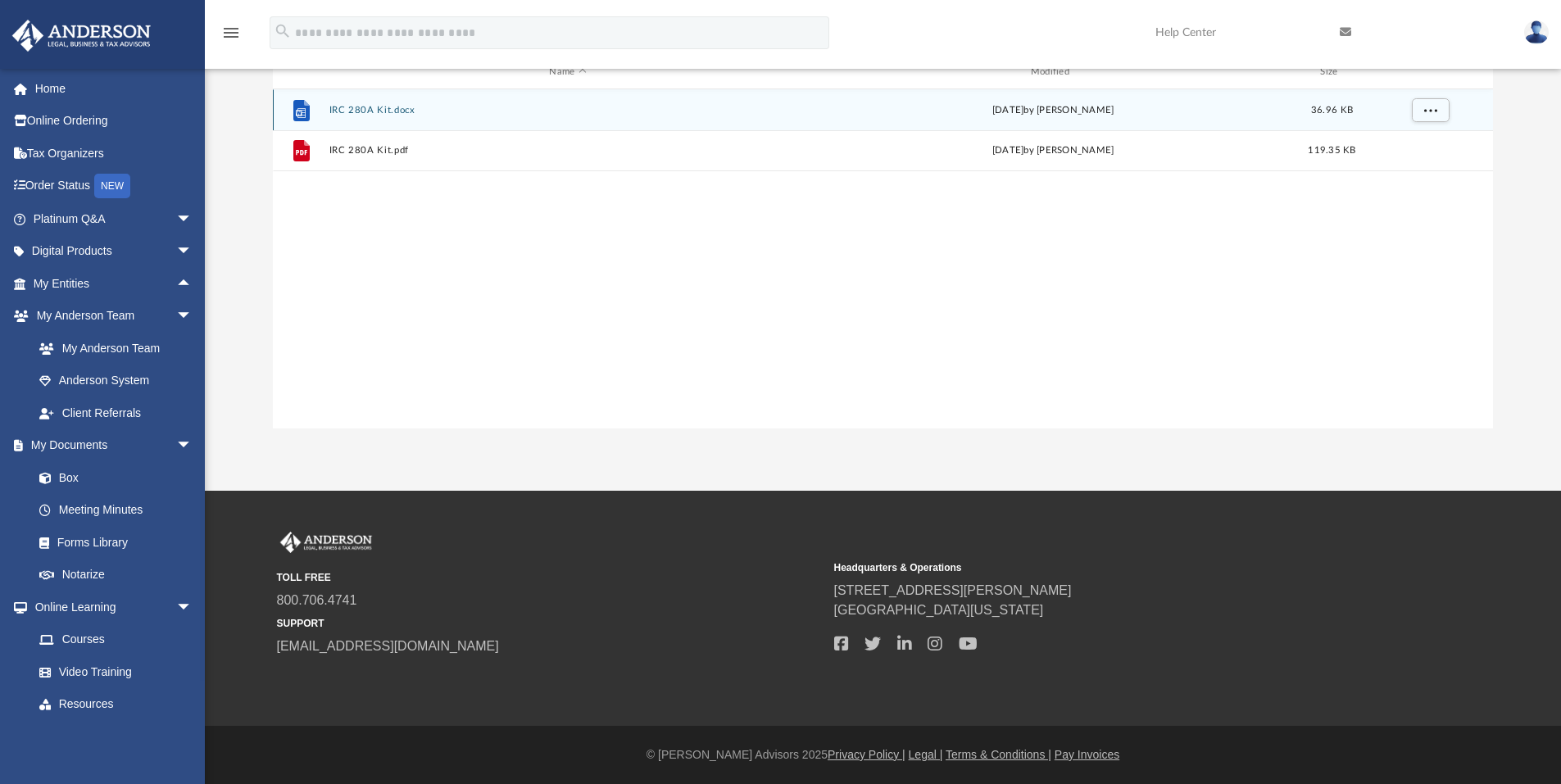
click at [352, 109] on button "IRC 280A Kit.docx" at bounding box center [567, 110] width 477 height 11
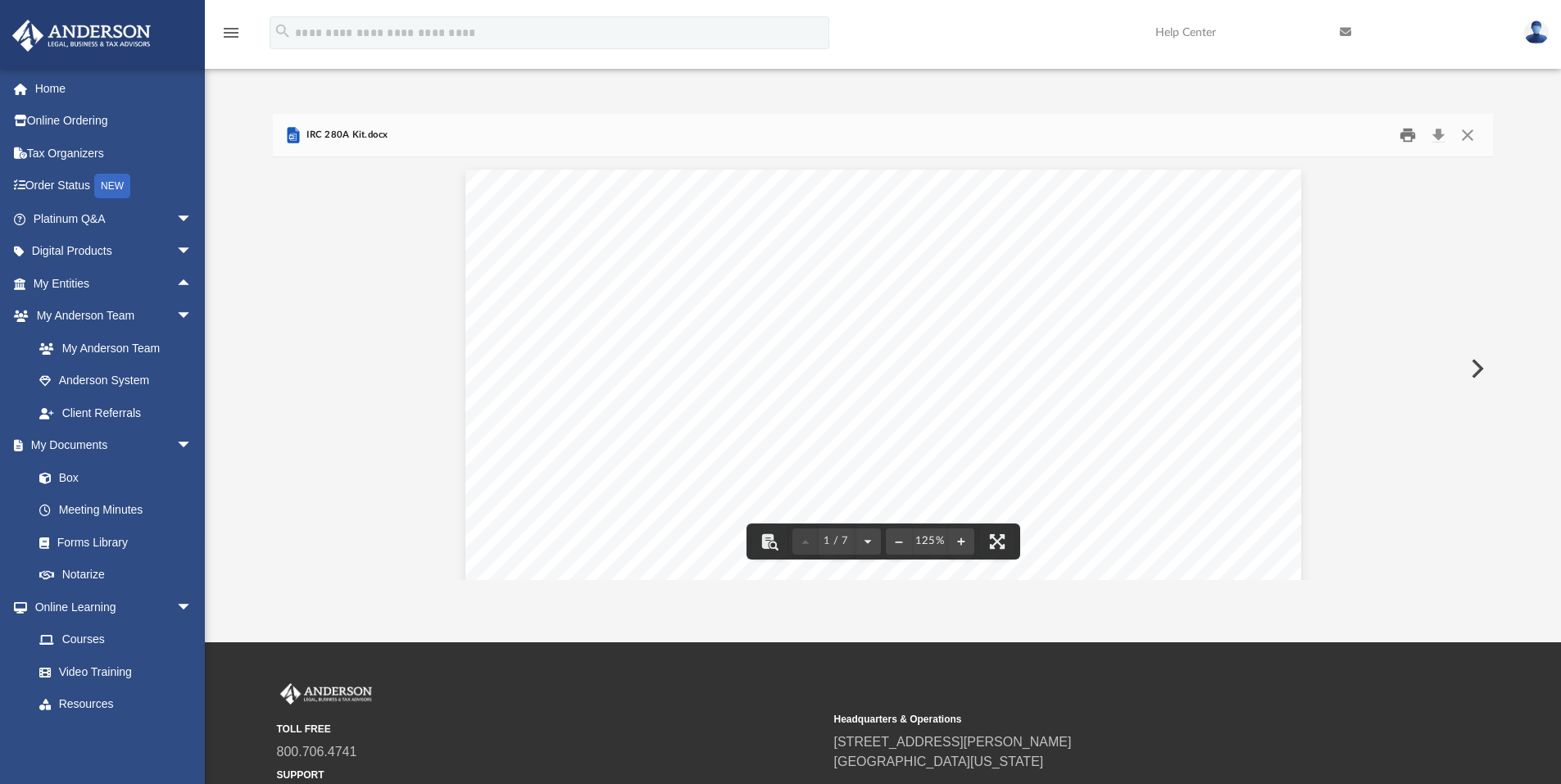
click at [1412, 132] on button "Print" at bounding box center [1407, 136] width 33 height 26
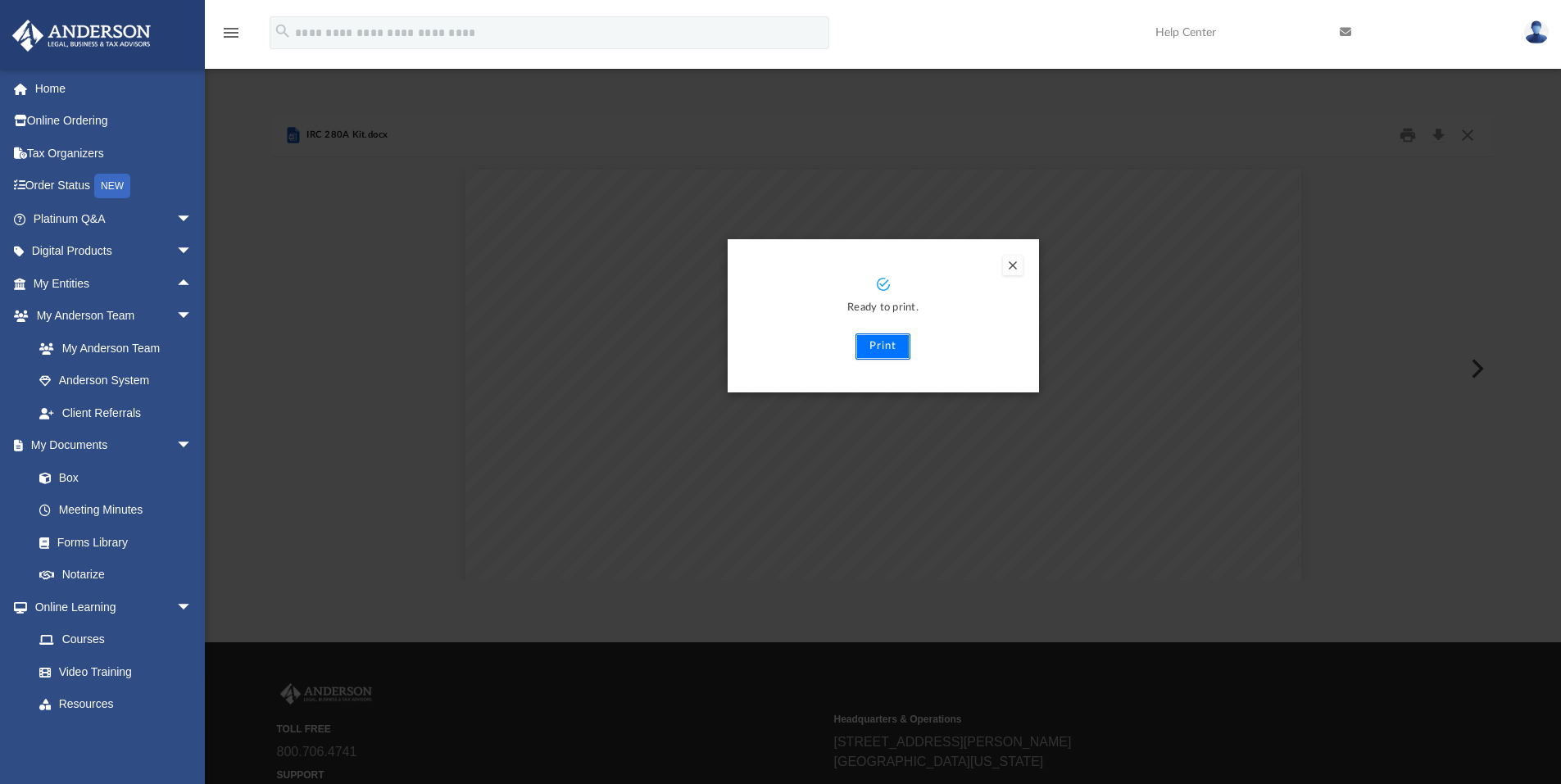
click at [880, 340] on button "Print" at bounding box center [883, 347] width 55 height 26
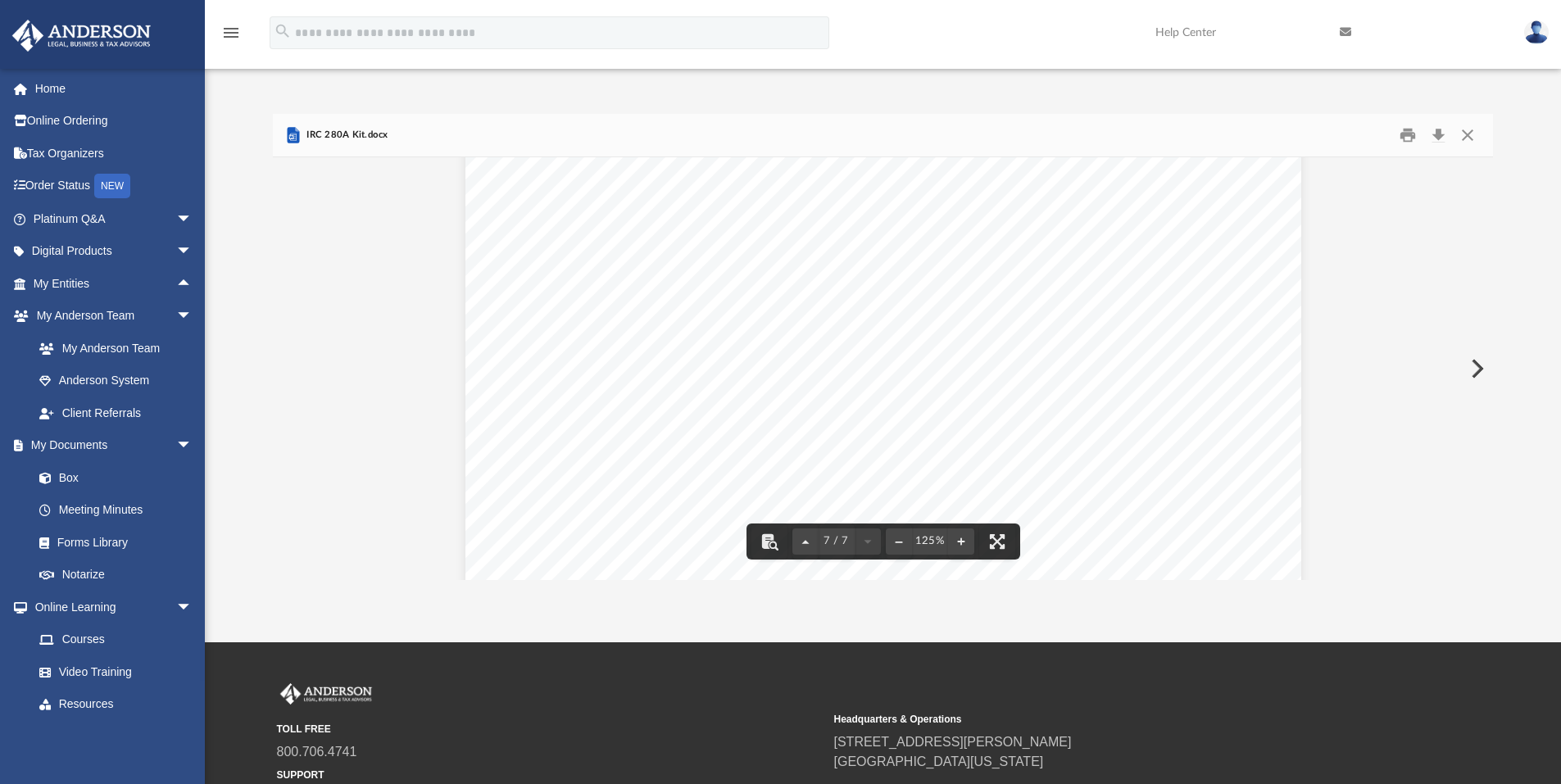
scroll to position [6418, 0]
